Goal: Information Seeking & Learning: Learn about a topic

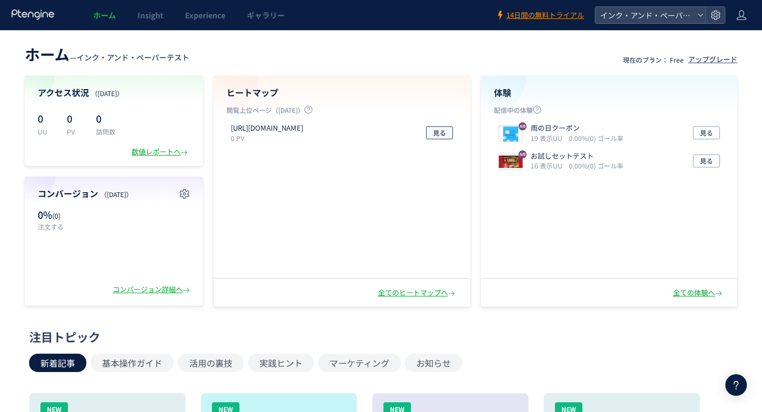
click at [441, 134] on span "見る" at bounding box center [439, 132] width 13 height 13
click at [423, 288] on div "全てのヒートマップへ" at bounding box center [417, 293] width 79 height 10
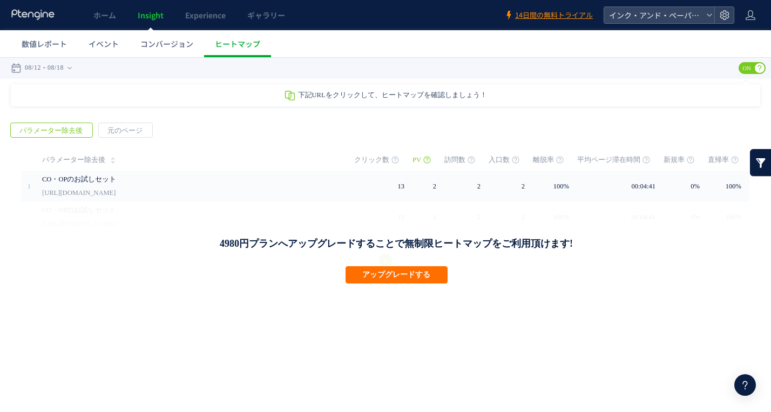
click at [329, 181] on div "CO・OPのお試しセット [URL][DOMAIN_NAME]" at bounding box center [190, 186] width 297 height 31
click at [181, 43] on span "コンバージョン" at bounding box center [166, 43] width 53 height 11
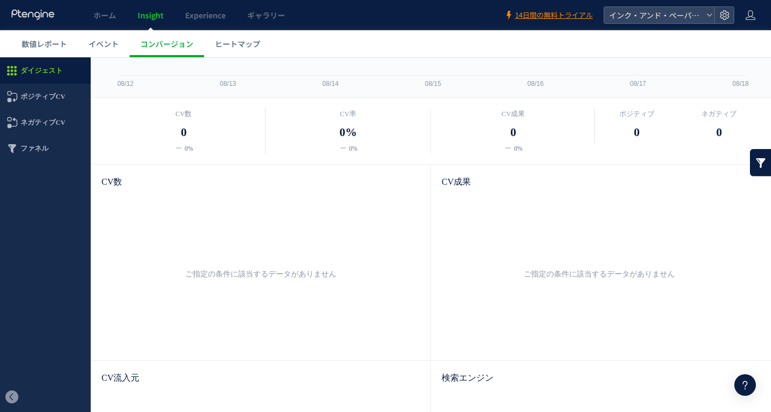
scroll to position [324, 0]
